Goal: Transaction & Acquisition: Purchase product/service

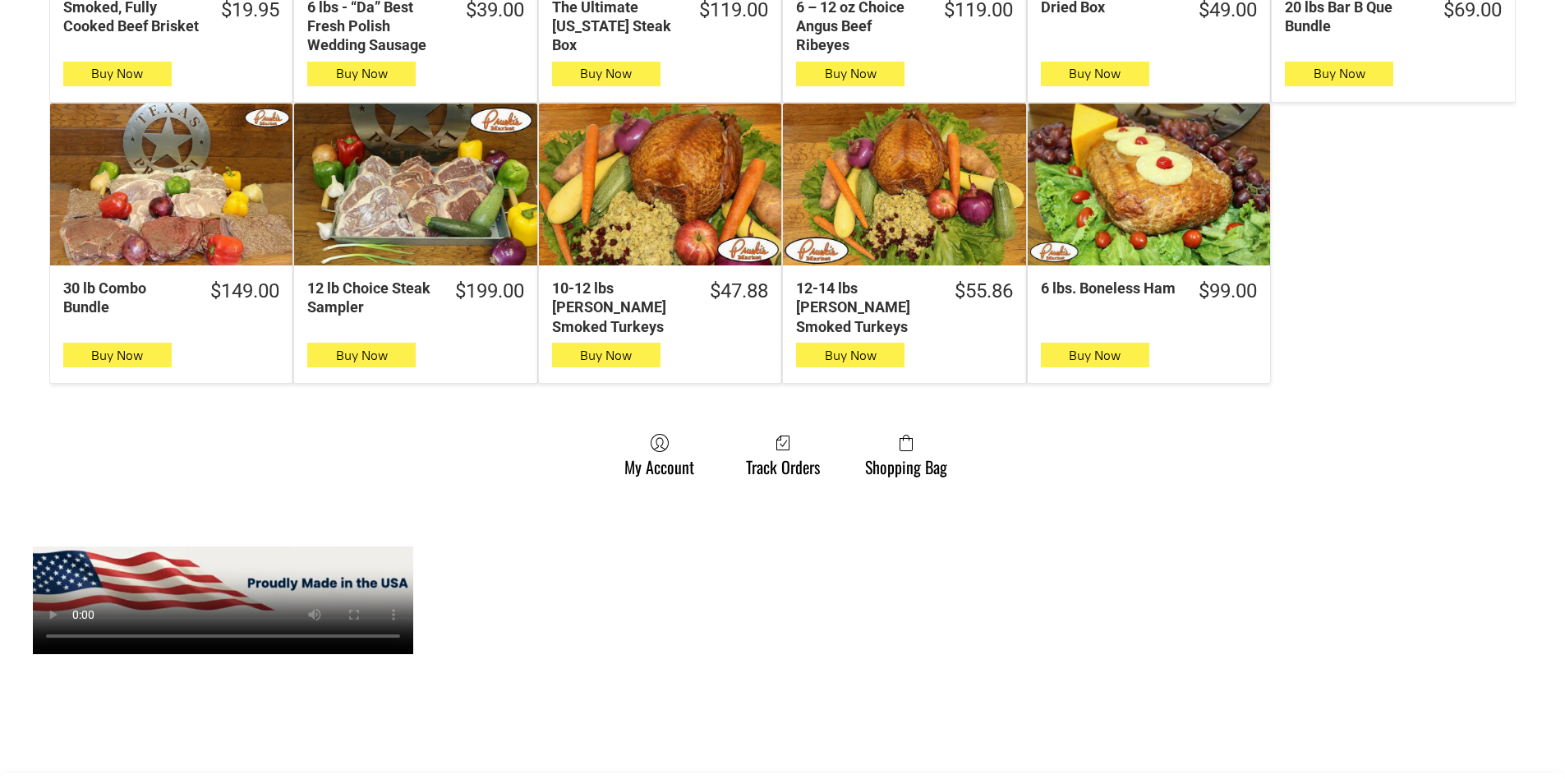
scroll to position [1150, 0]
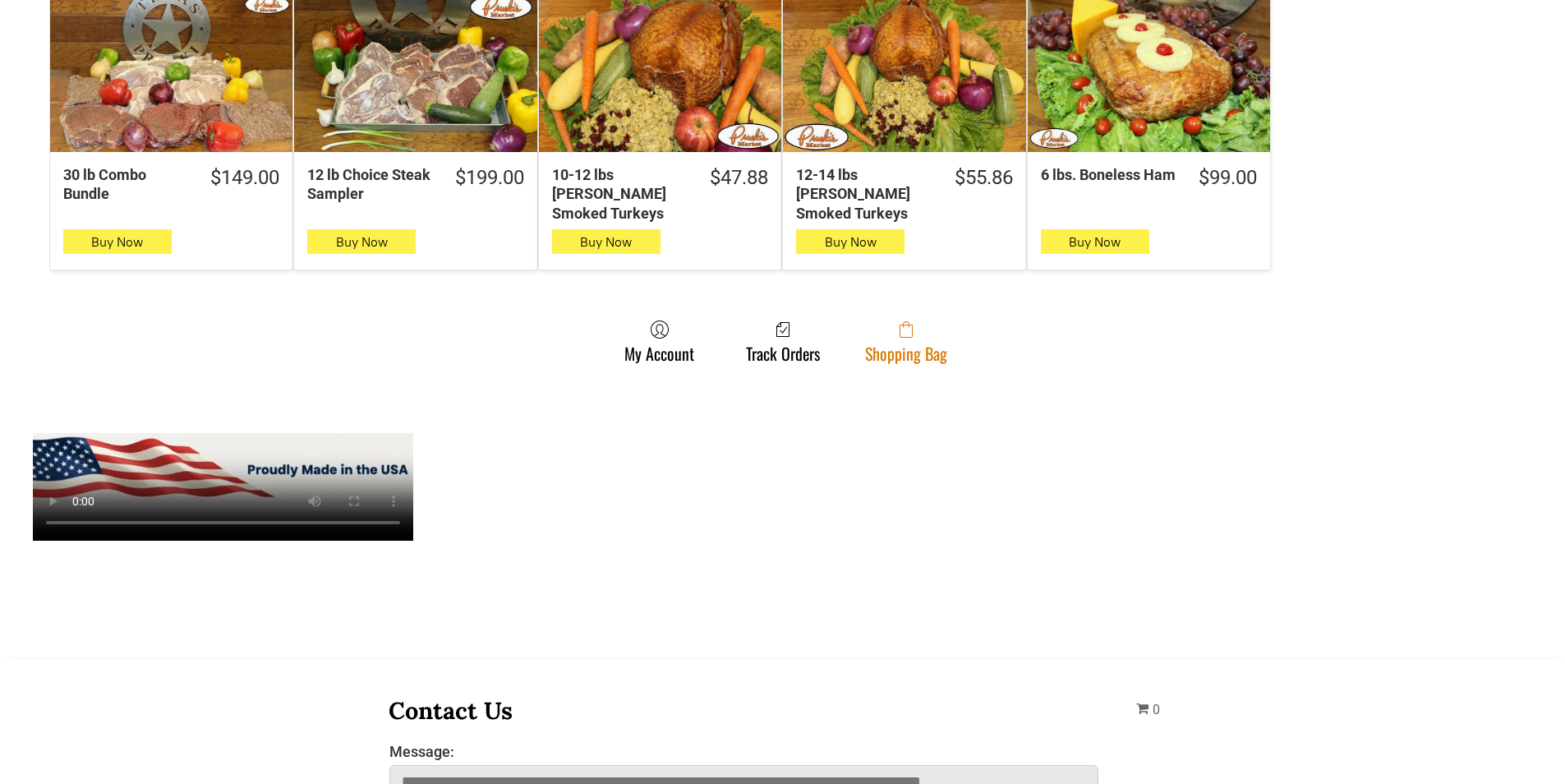
click at [920, 319] on span at bounding box center [906, 329] width 83 height 20
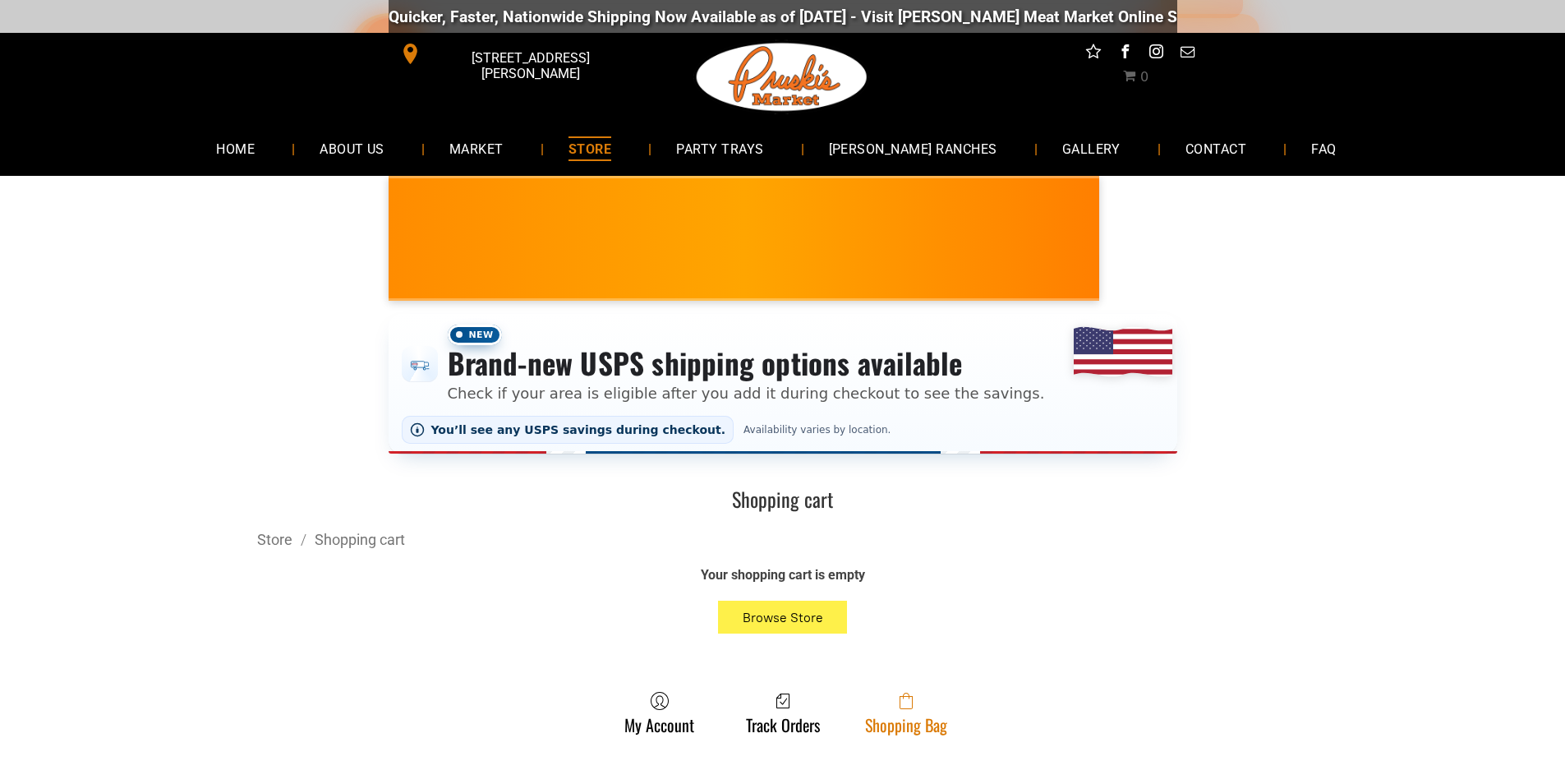
click at [921, 731] on link "Shopping Bag" at bounding box center [905, 712] width 98 height 44
click at [951, 711] on link "Shopping Bag" at bounding box center [905, 712] width 98 height 44
click at [884, 708] on span at bounding box center [906, 701] width 83 height 20
